Goal: Transaction & Acquisition: Purchase product/service

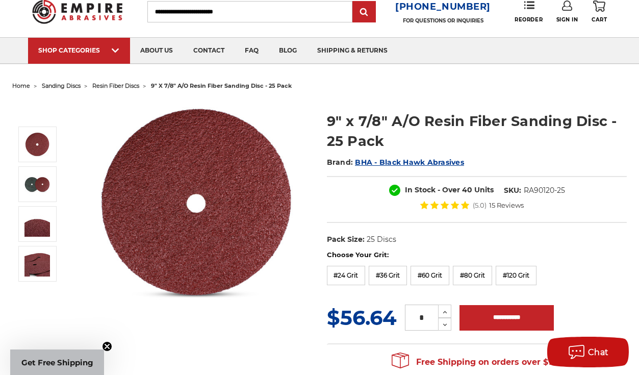
scroll to position [51, 0]
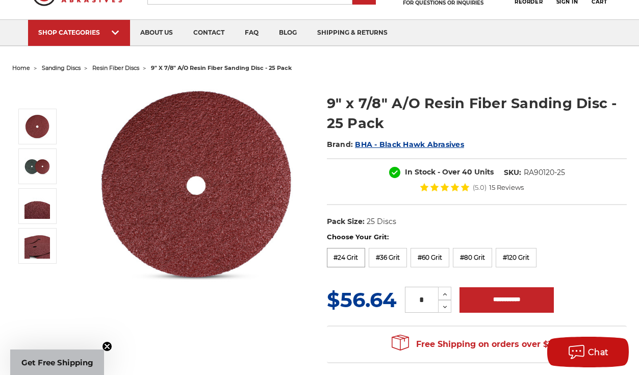
click at [337, 250] on label "#24 Grit" at bounding box center [346, 257] width 39 height 19
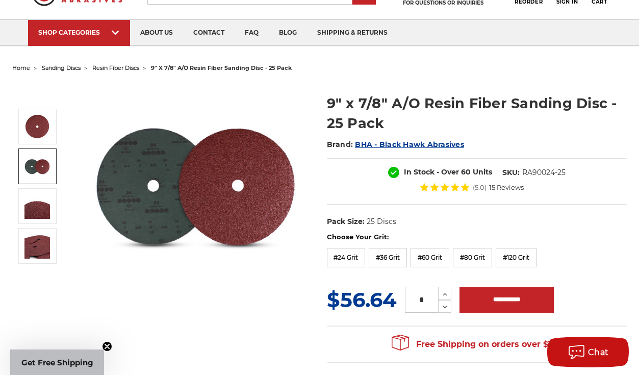
click at [50, 169] on img at bounding box center [37, 167] width 26 height 26
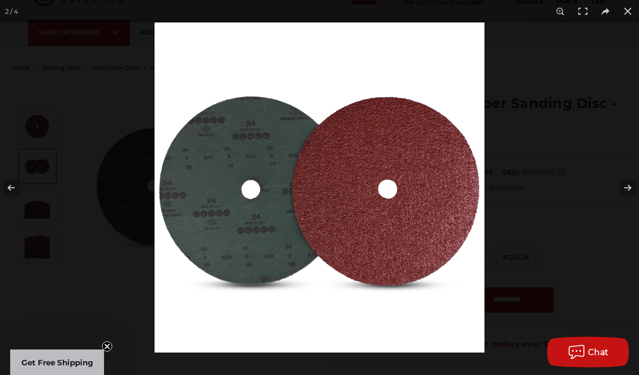
click at [74, 207] on div at bounding box center [319, 187] width 639 height 375
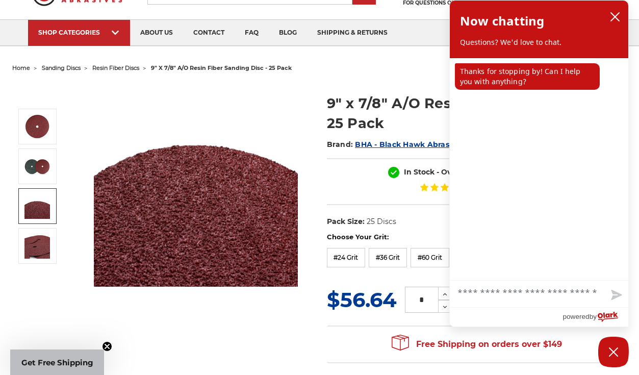
click at [57, 221] on link at bounding box center [37, 206] width 38 height 36
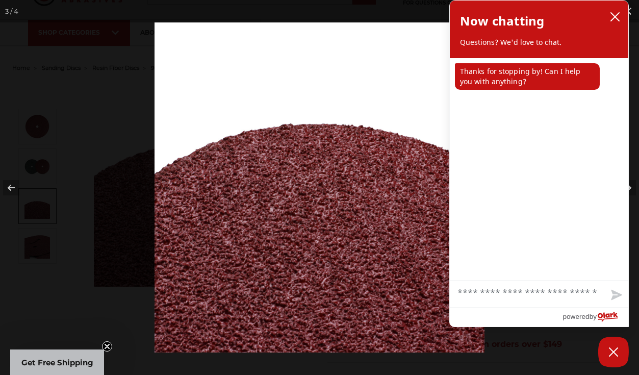
click at [70, 201] on div at bounding box center [319, 187] width 639 height 375
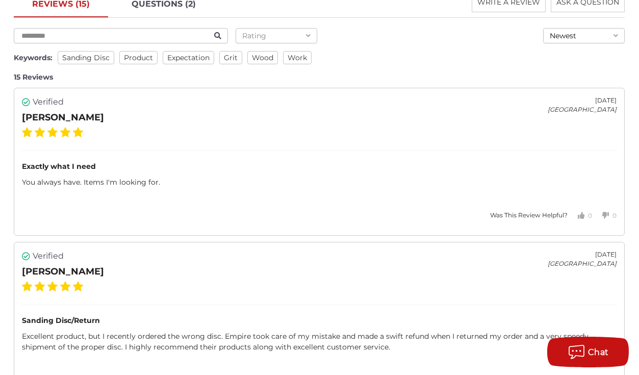
scroll to position [1378, 0]
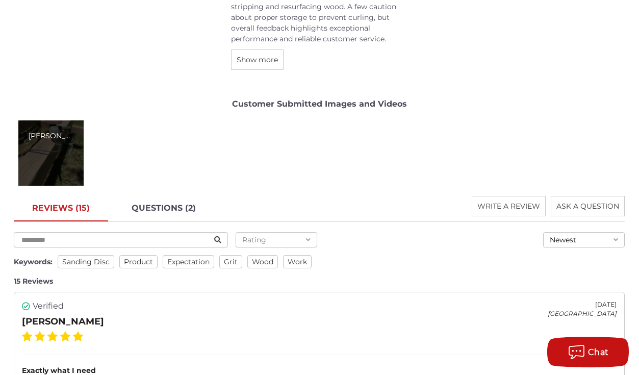
click at [84, 167] on div "[PERSON_NAME]" at bounding box center [50, 152] width 65 height 65
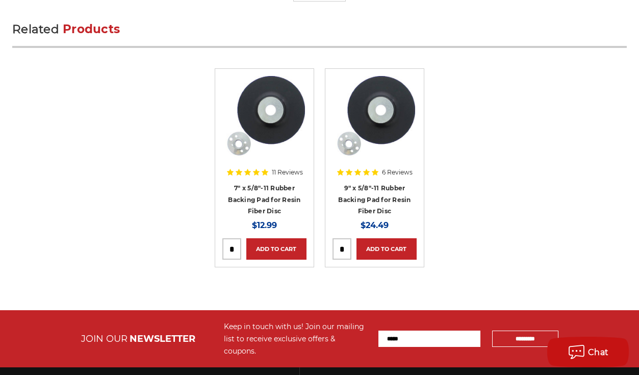
scroll to position [3419, 0]
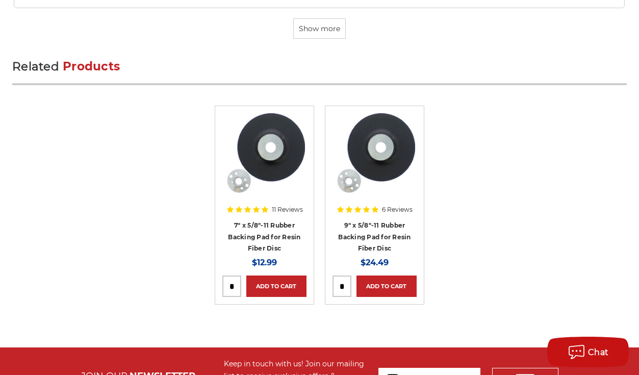
drag, startPoint x: 523, startPoint y: 179, endPoint x: 529, endPoint y: 108, distance: 71.7
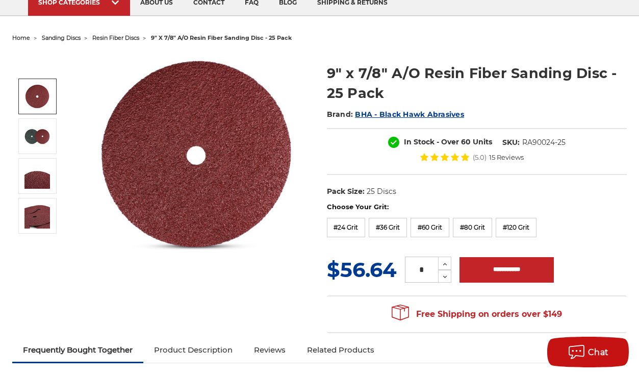
scroll to position [0, 0]
